Goal: Find specific page/section: Find specific page/section

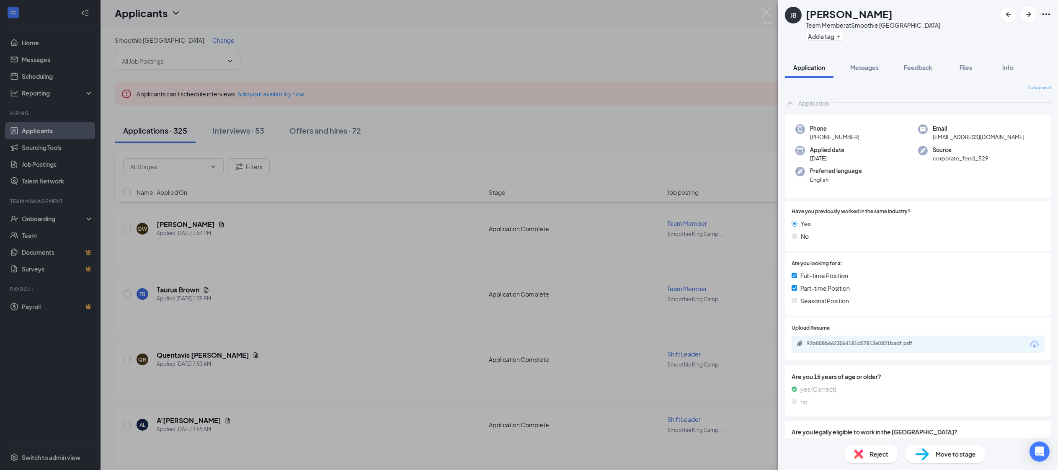
click at [378, 28] on div "[PERSON_NAME] Brooms Team Member at Smoothie [GEOGRAPHIC_DATA] Add a tag Applic…" at bounding box center [529, 235] width 1058 height 470
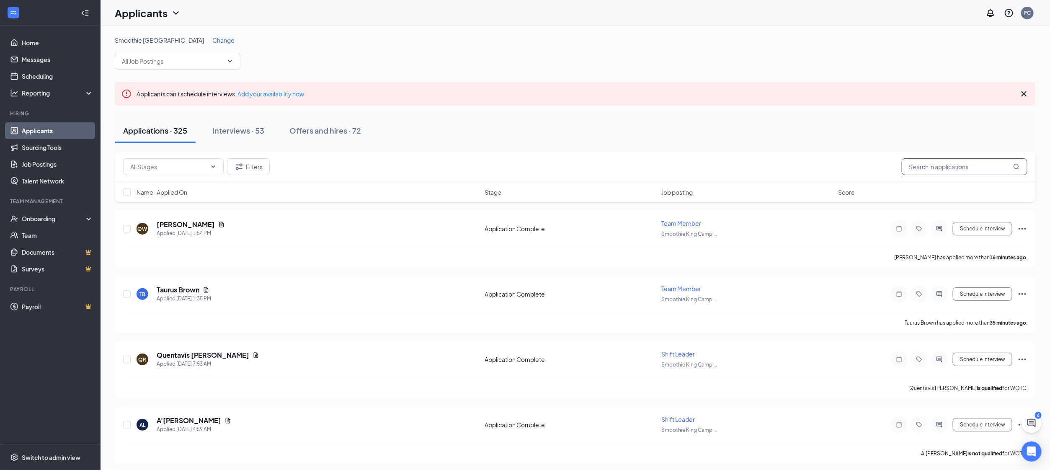
click at [960, 172] on input "text" at bounding box center [965, 166] width 126 height 17
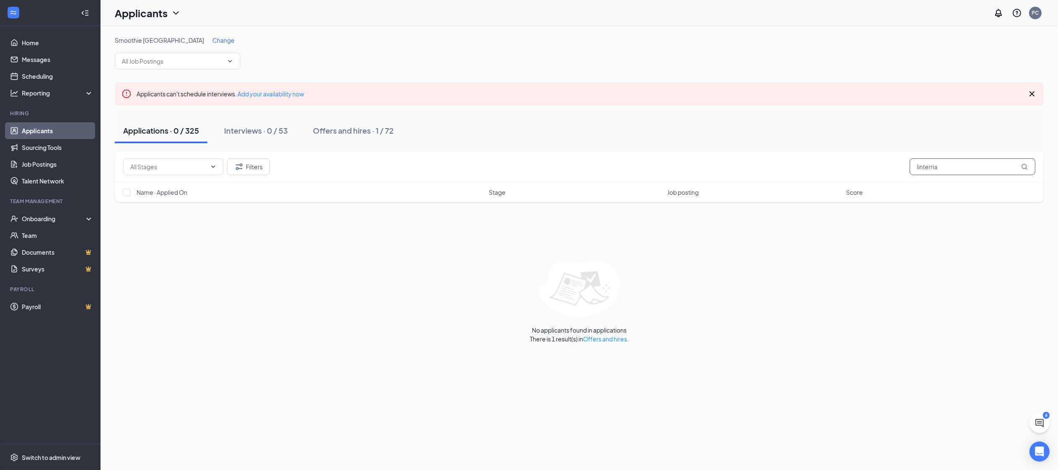
drag, startPoint x: 899, startPoint y: 160, endPoint x: 885, endPoint y: 160, distance: 14.3
click at [885, 160] on div "Filters linterria" at bounding box center [579, 166] width 913 height 17
type input "linterria"
click at [261, 136] on button "Interviews · 0 / 53" at bounding box center [256, 130] width 80 height 25
click at [334, 131] on div "Offers and hires · 1 / 72" at bounding box center [353, 130] width 81 height 10
